Goal: Information Seeking & Learning: Learn about a topic

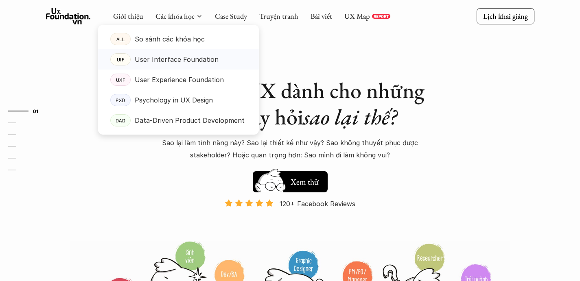
click at [185, 58] on p "User Interface Foundation" at bounding box center [177, 59] width 84 height 12
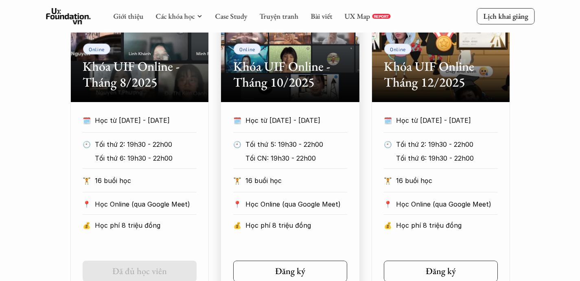
scroll to position [433, 0]
